Goal: Find specific page/section: Find specific page/section

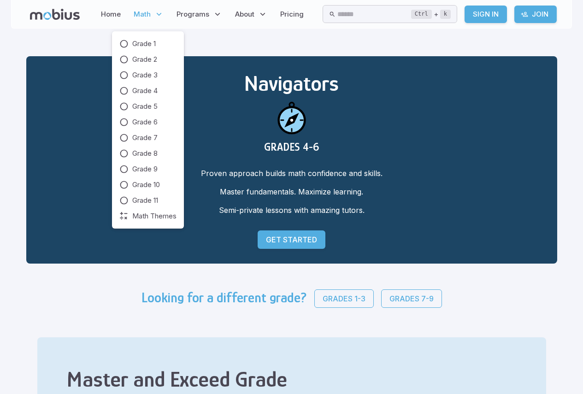
click at [158, 11] on icon at bounding box center [158, 14] width 9 height 9
click at [158, 154] on span "Grade 8" at bounding box center [144, 153] width 25 height 10
